Goal: Find contact information

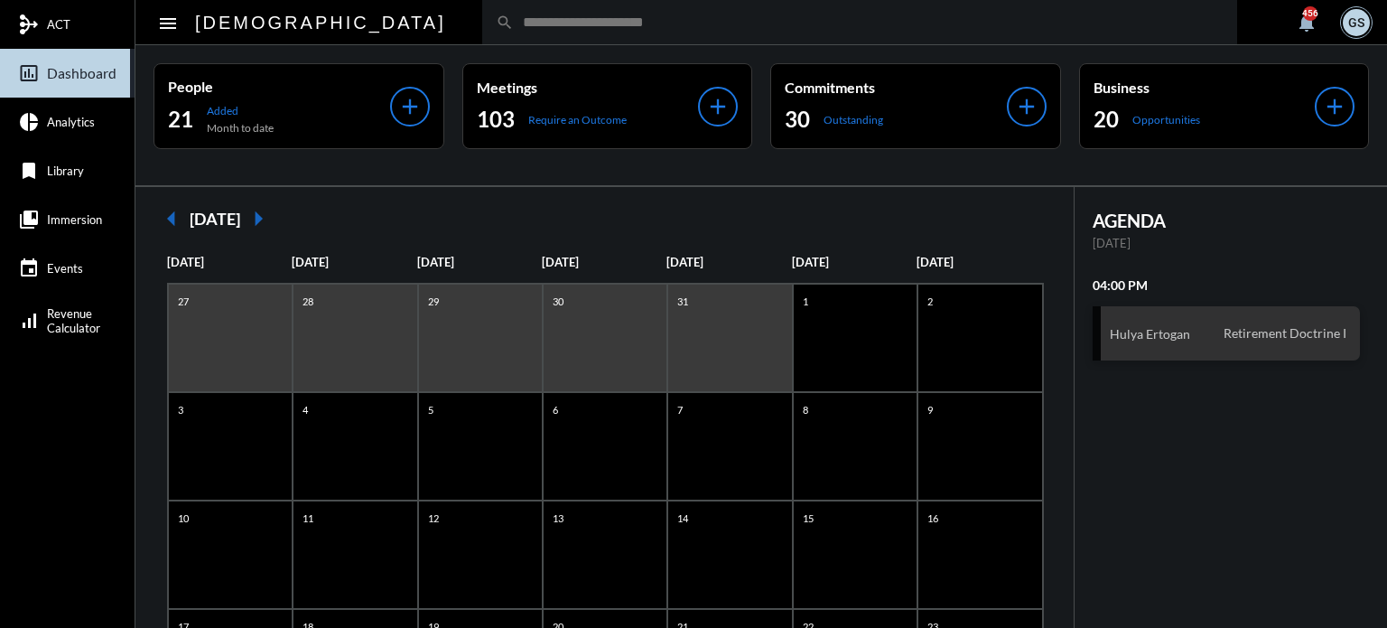
click at [514, 22] on input "text" at bounding box center [869, 21] width 710 height 15
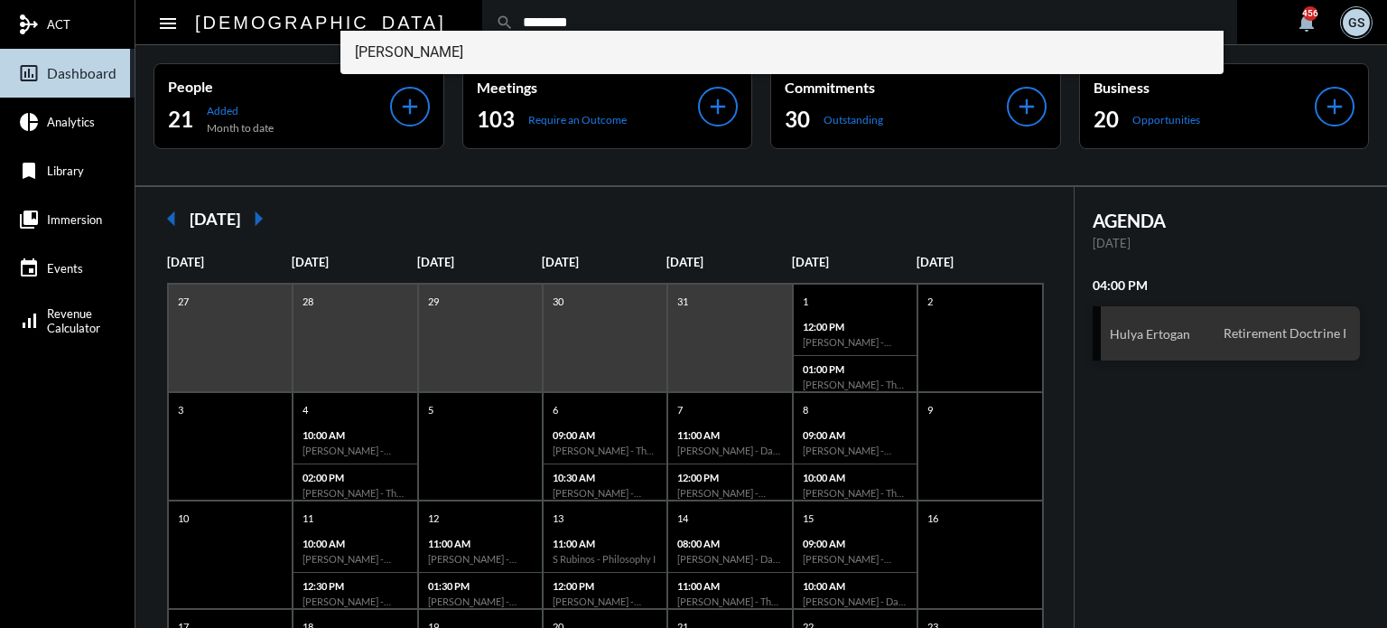
type input "********"
click at [415, 56] on span "[PERSON_NAME]" at bounding box center [782, 52] width 855 height 43
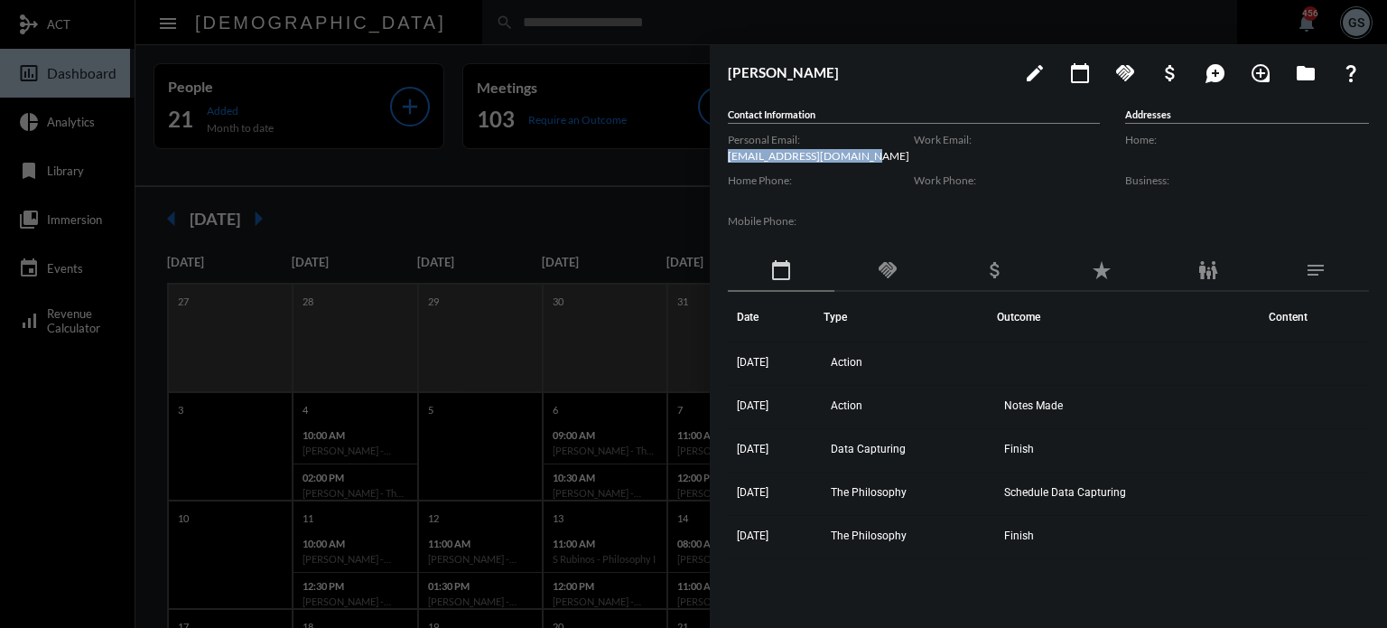
drag, startPoint x: 854, startPoint y: 158, endPoint x: 726, endPoint y: 160, distance: 128.3
click at [726, 160] on div "[PERSON_NAME] edit calendar_today handshake attach_money maps_ugc loupe folder …" at bounding box center [1048, 331] width 677 height 573
copy p "[EMAIL_ADDRESS][DOMAIN_NAME]"
click at [867, 142] on label "Personal Email:" at bounding box center [821, 140] width 186 height 14
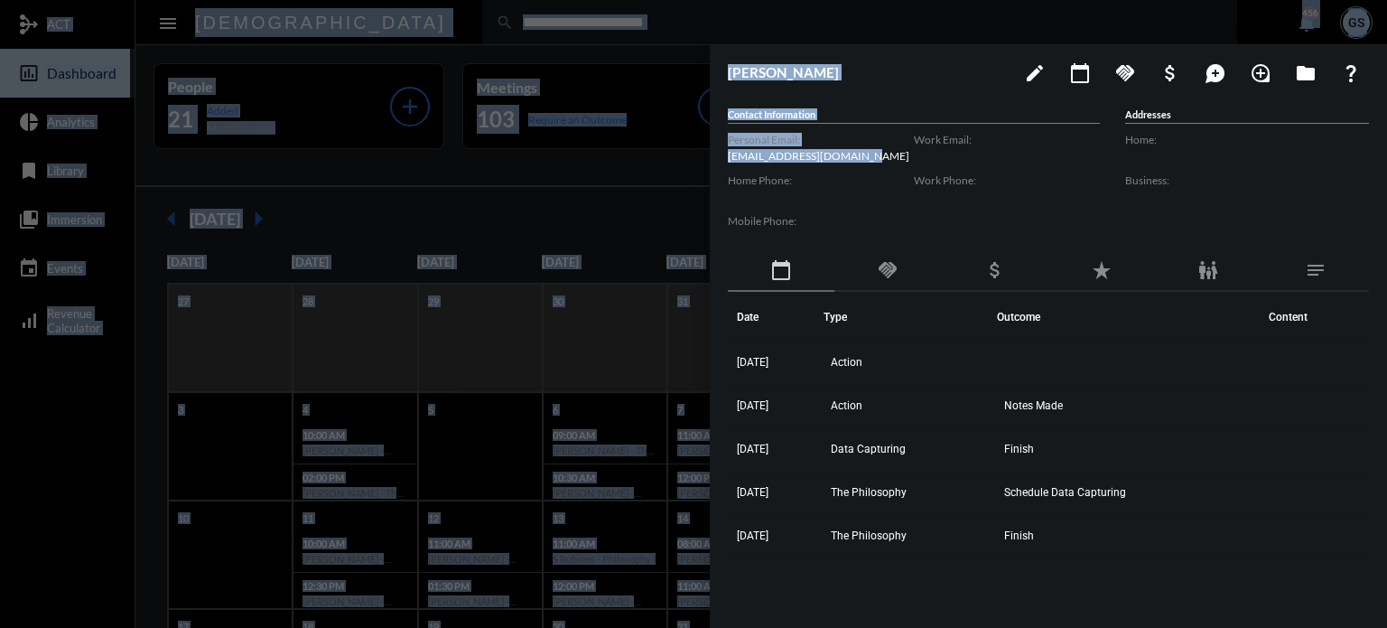
drag, startPoint x: 864, startPoint y: 154, endPoint x: 676, endPoint y: 150, distance: 188.8
click at [676, 150] on mat-sidenav-container "mediation ACT insert_chart_outlined Dashboard pie_chart Analytics bookmark Libr…" at bounding box center [693, 314] width 1387 height 628
click at [834, 162] on div "Personal Email: [EMAIL_ADDRESS][DOMAIN_NAME]" at bounding box center [821, 148] width 186 height 41
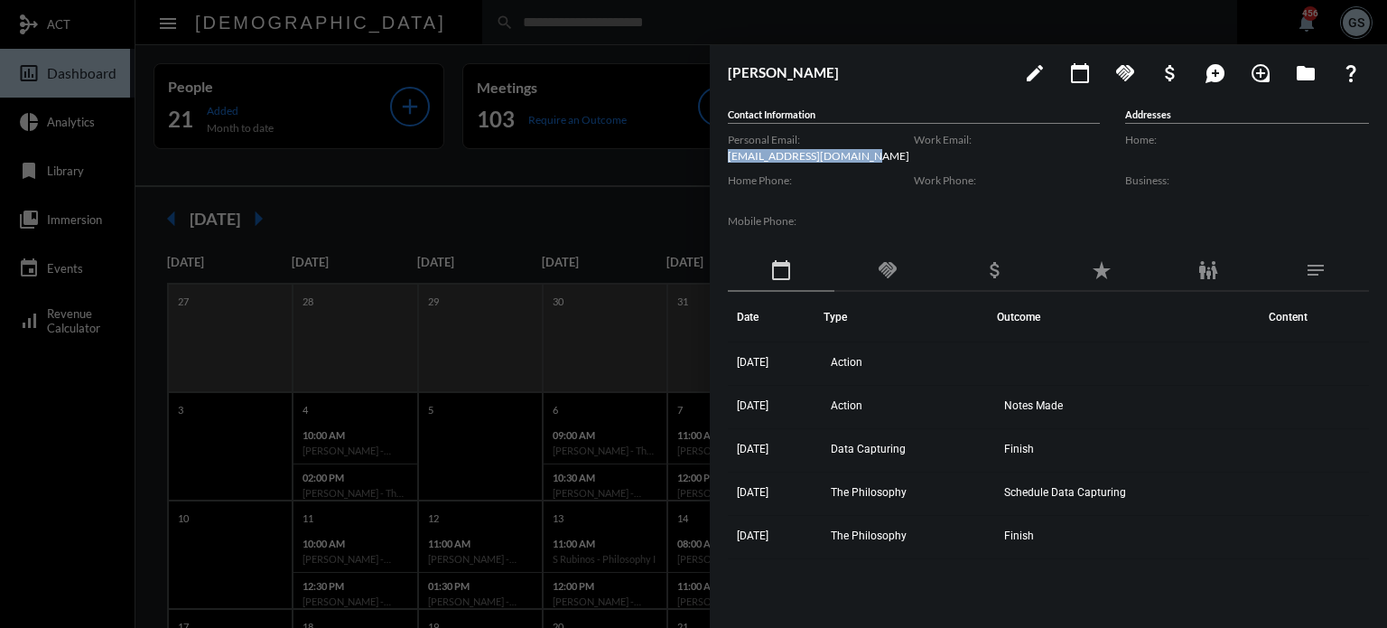
drag, startPoint x: 855, startPoint y: 162, endPoint x: 722, endPoint y: 157, distance: 133.7
click at [722, 157] on div "[PERSON_NAME] edit calendar_today handshake attach_money maps_ugc loupe folder …" at bounding box center [1048, 331] width 677 height 573
copy p "[EMAIL_ADDRESS][DOMAIN_NAME]"
